Goal: Information Seeking & Learning: Learn about a topic

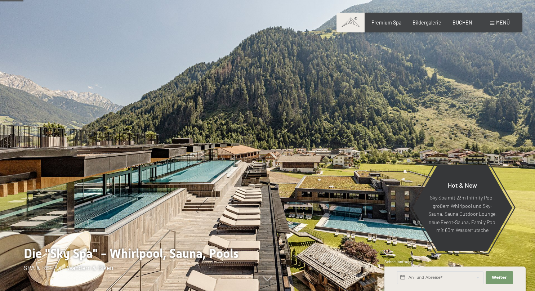
scroll to position [152, 0]
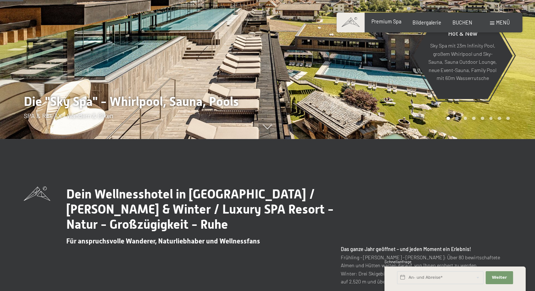
click at [392, 22] on span "Premium Spa" at bounding box center [386, 21] width 30 height 6
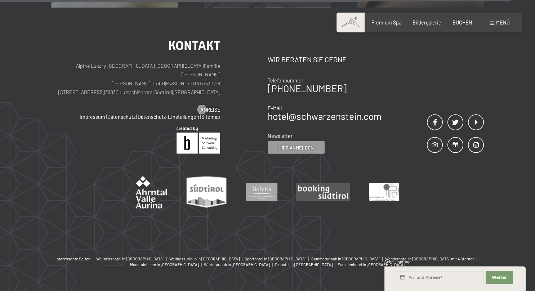
scroll to position [3772, 0]
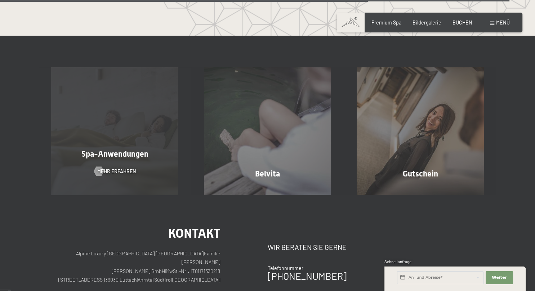
click at [157, 149] on div "Spa-Anwendungen" at bounding box center [115, 154] width 153 height 11
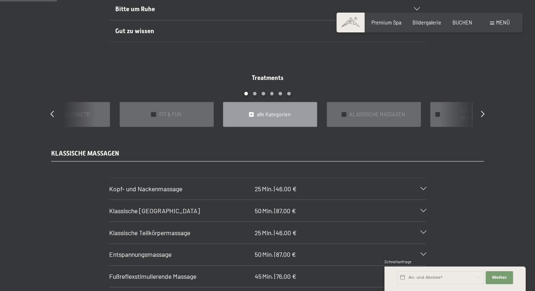
scroll to position [532, 0]
click at [482, 111] on icon at bounding box center [483, 114] width 4 height 6
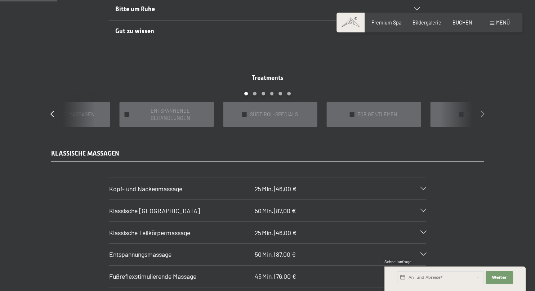
click at [482, 111] on icon at bounding box center [483, 114] width 4 height 6
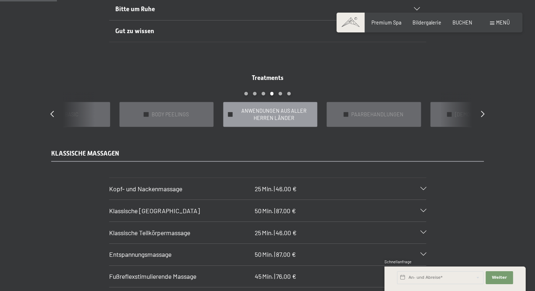
click at [302, 108] on span "ANWENDUNGEN AUS ALLER HERREN LÄNDER" at bounding box center [274, 114] width 76 height 14
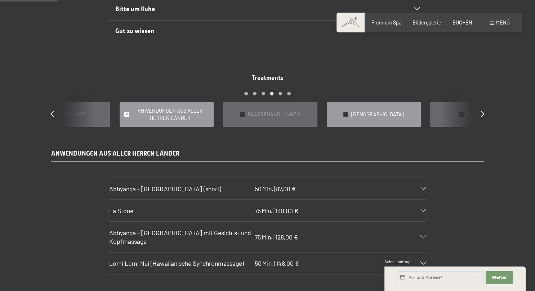
click at [348, 111] on div "✓ AYURVEDA" at bounding box center [374, 114] width 94 height 25
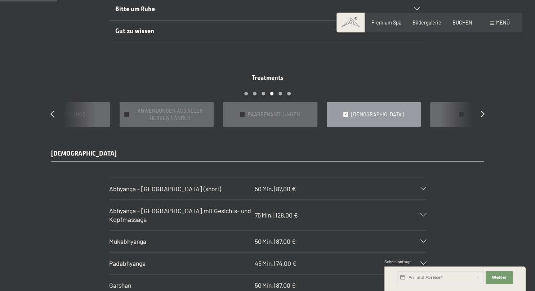
click at [412, 178] on div "Abhyanga - Ganzkörpermassage (short) 50 Min. | 87,00 €" at bounding box center [267, 189] width 317 height 22
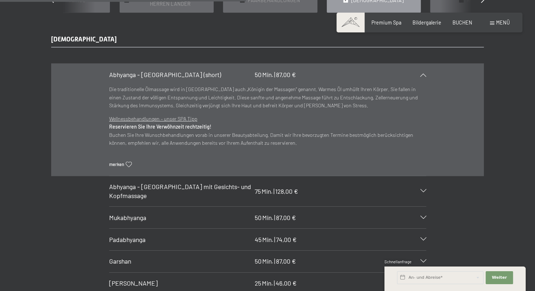
scroll to position [456, 0]
